Goal: Information Seeking & Learning: Learn about a topic

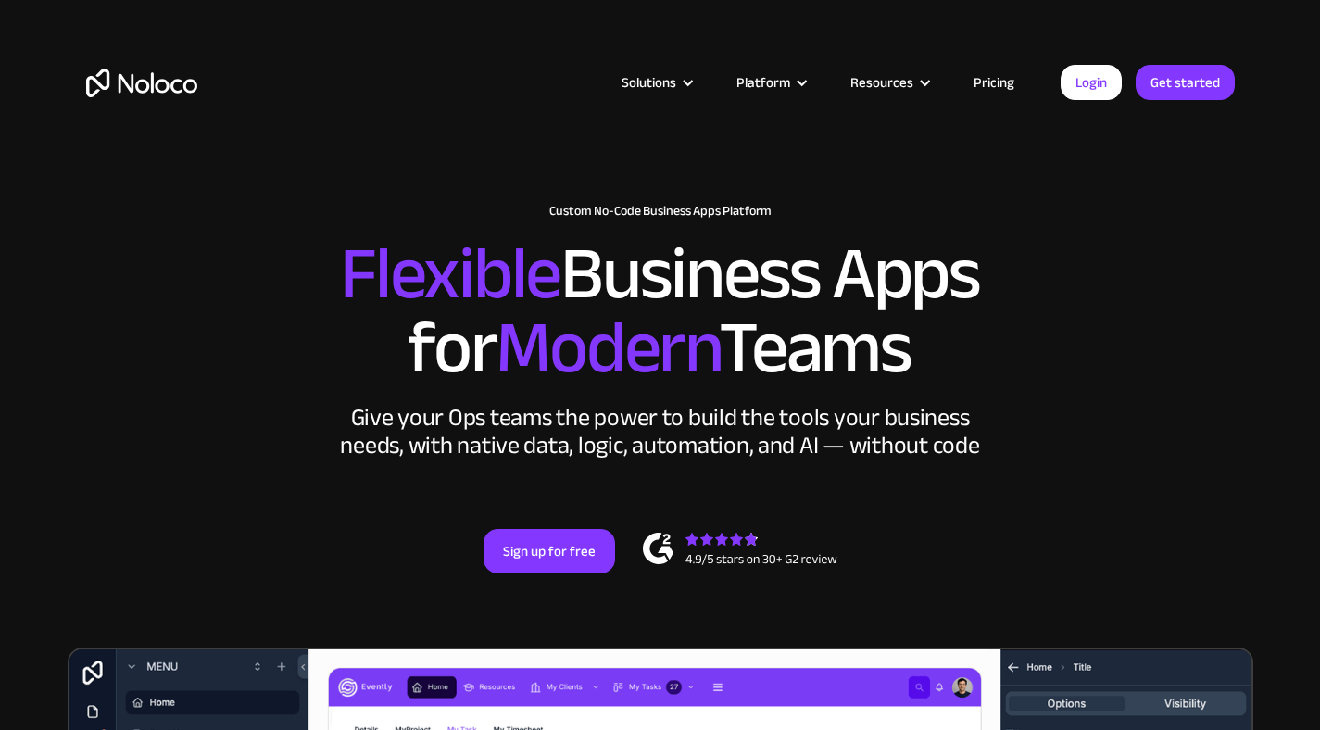
click at [1007, 78] on link "Pricing" at bounding box center [993, 82] width 87 height 24
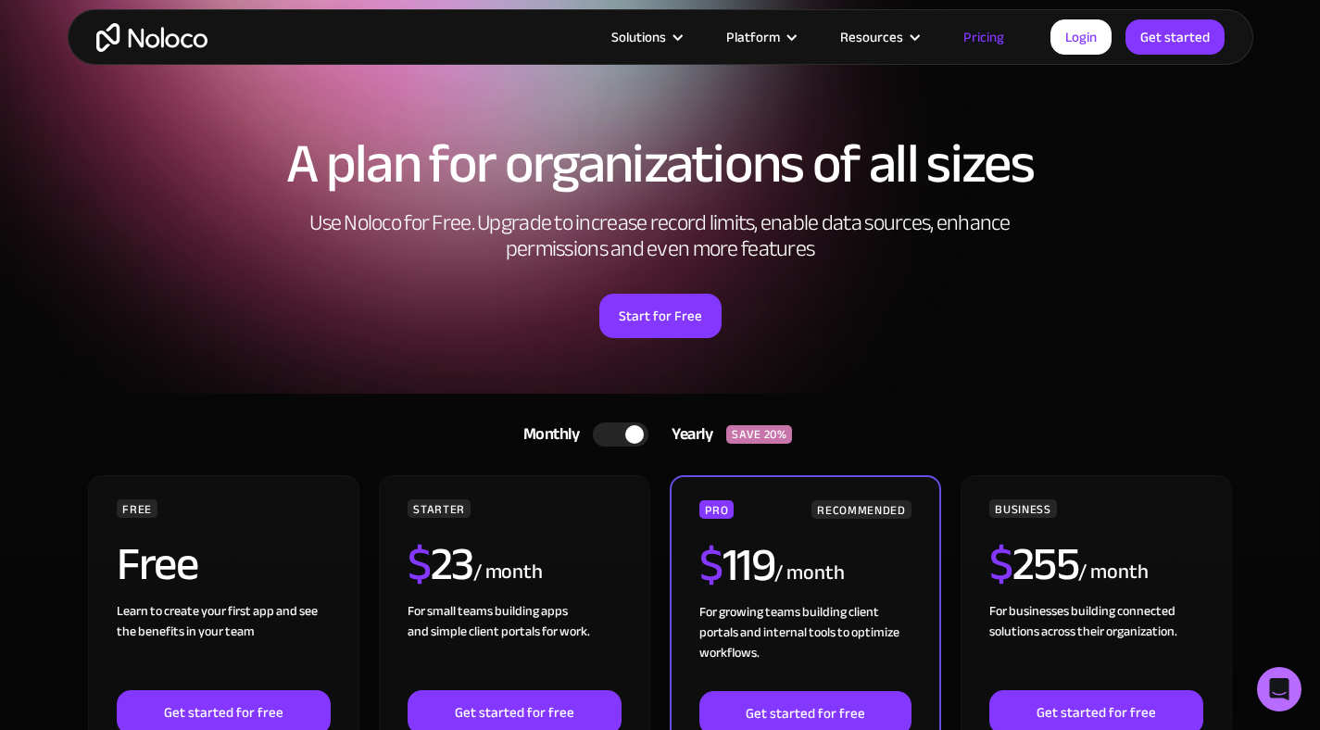
scroll to position [32, 0]
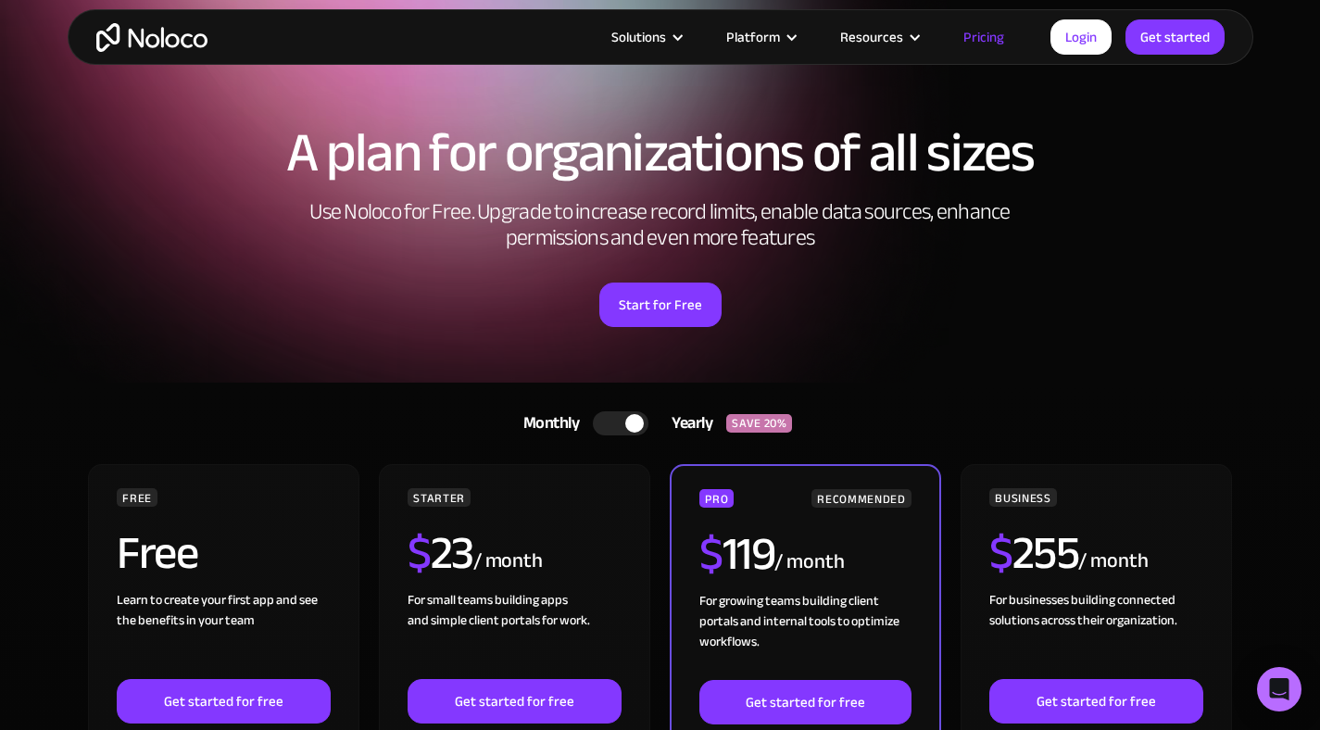
click at [612, 420] on div at bounding box center [621, 423] width 56 height 24
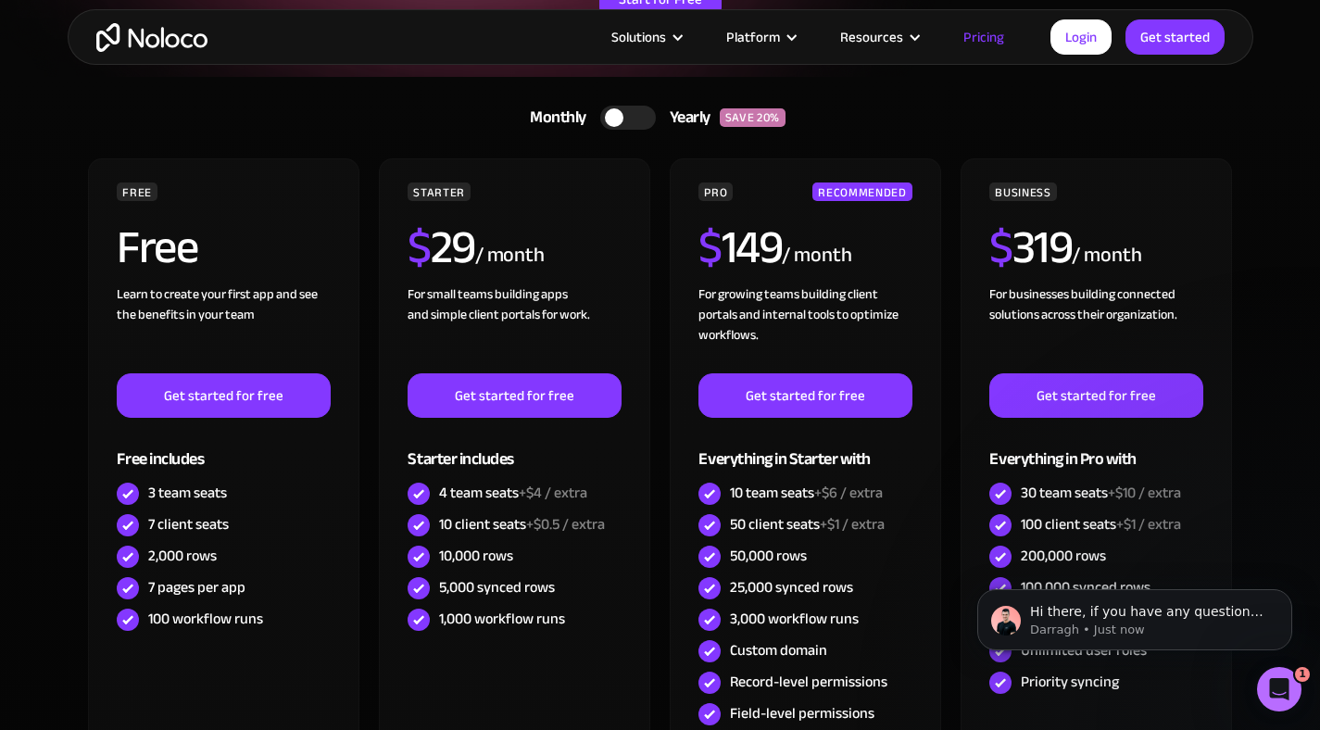
scroll to position [60, 0]
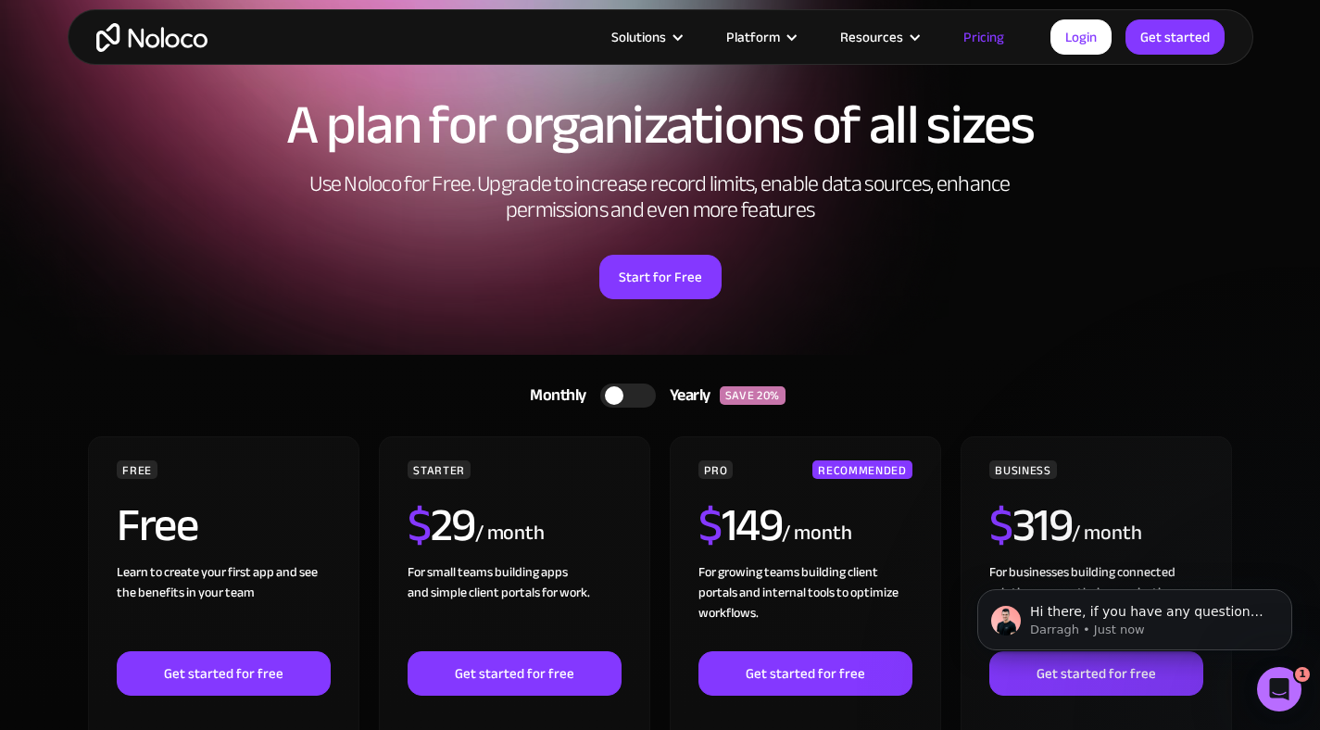
click at [190, 7] on div "Solutions Use Cases Business Types Project Management Keep track of customers, …" at bounding box center [660, 37] width 1320 height 74
click at [180, 31] on img "home" at bounding box center [151, 37] width 111 height 29
click at [165, 27] on img "home" at bounding box center [151, 37] width 111 height 29
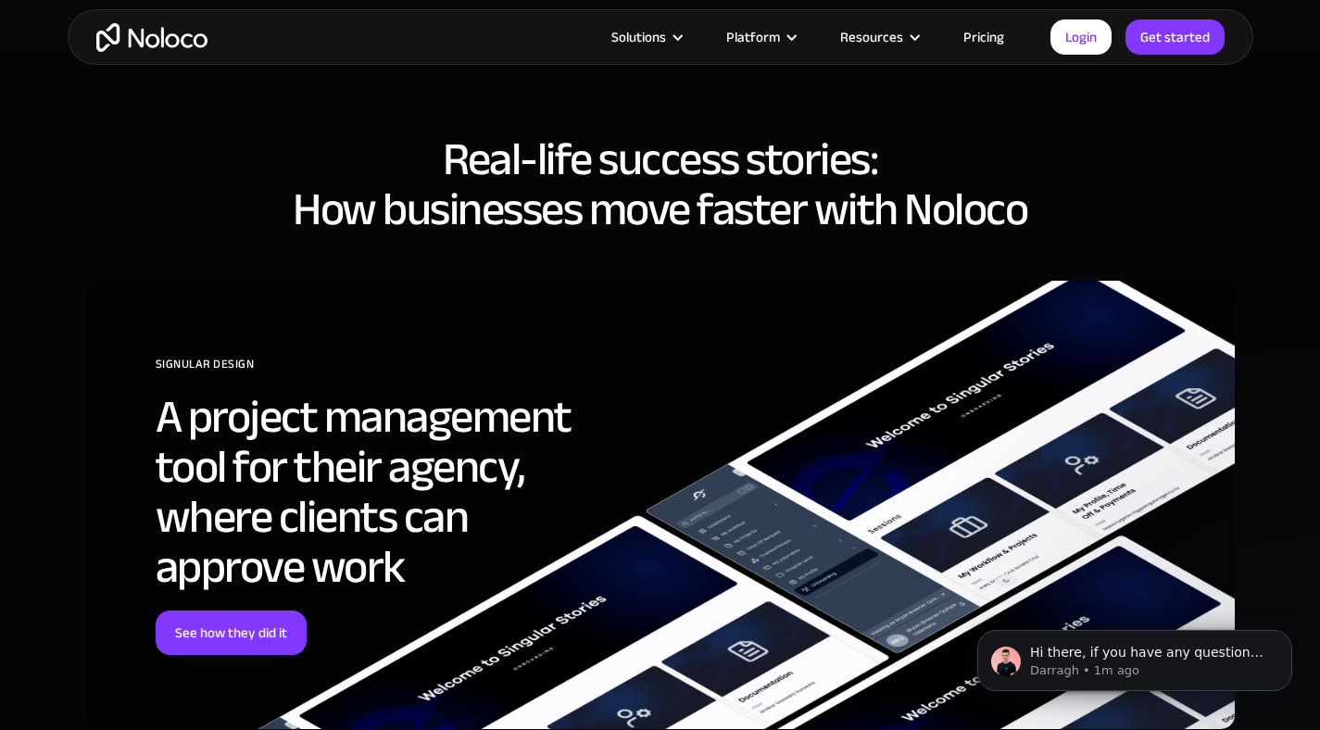
scroll to position [6821, 0]
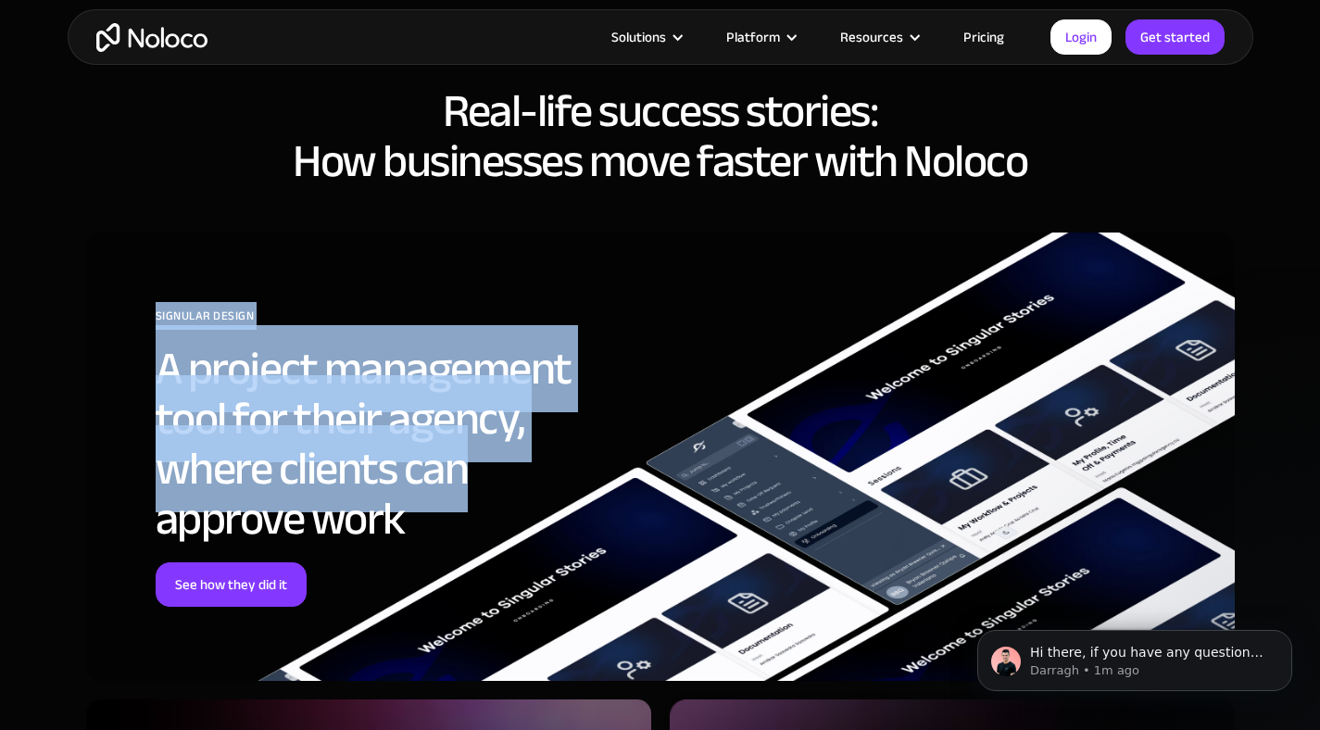
drag, startPoint x: 907, startPoint y: 405, endPoint x: 884, endPoint y: 219, distance: 187.4
click at [884, 232] on div "SIGNULAR DESIGN A project management tool for their agency, where clients can a…" at bounding box center [660, 456] width 1148 height 448
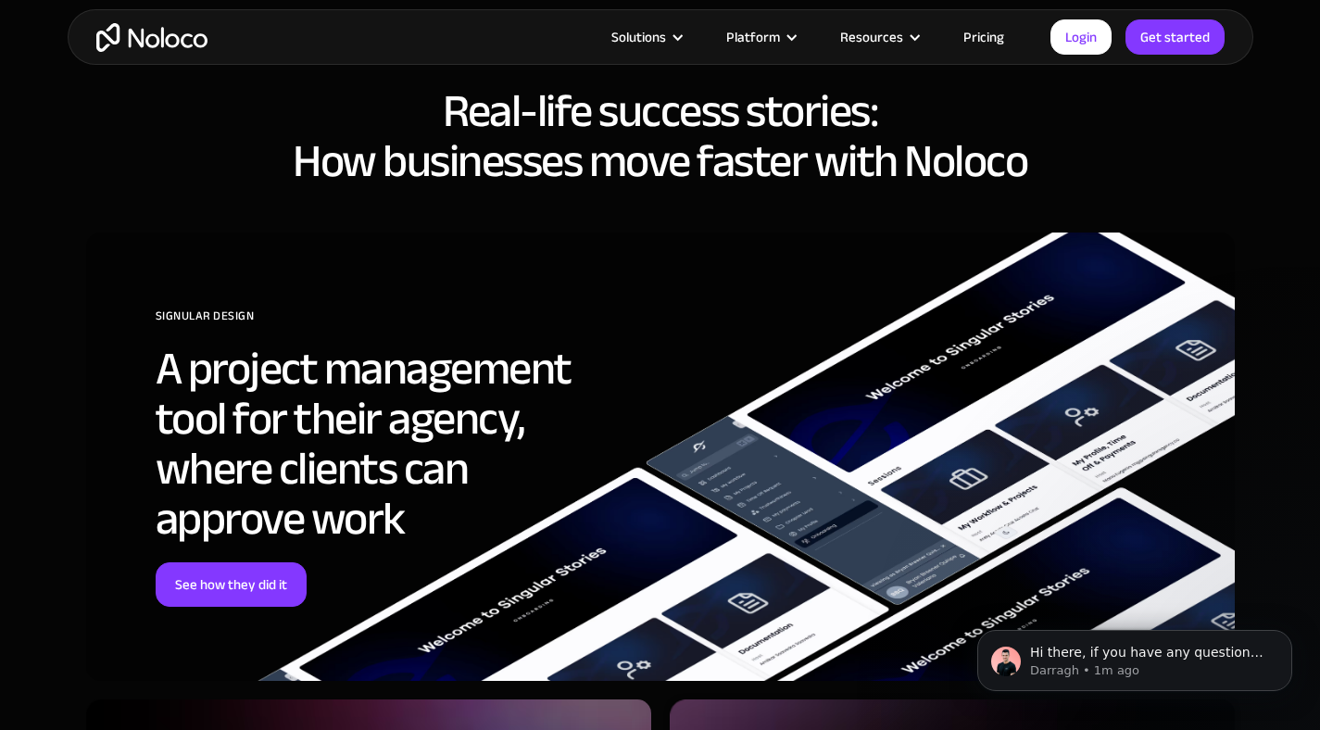
click at [639, 156] on h2 "Real-life success stories: How businesses move faster with [PERSON_NAME]" at bounding box center [660, 136] width 1148 height 100
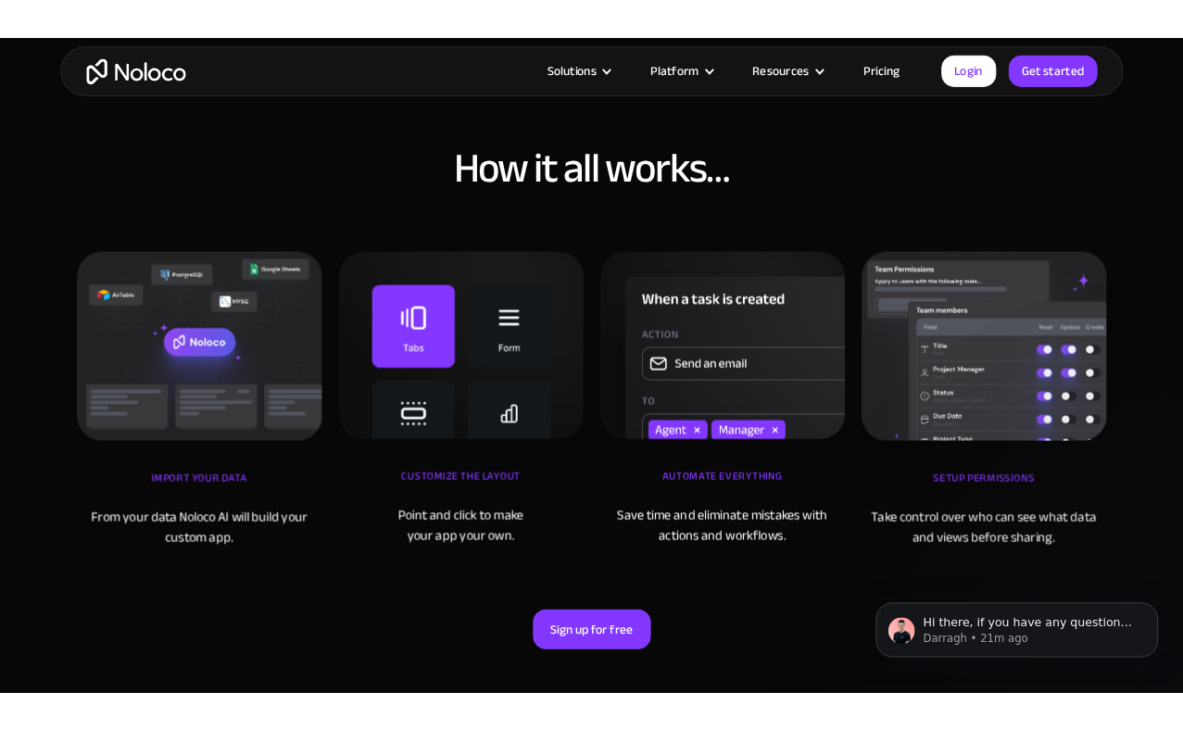
scroll to position [5964, 0]
